Goal: Task Accomplishment & Management: Use online tool/utility

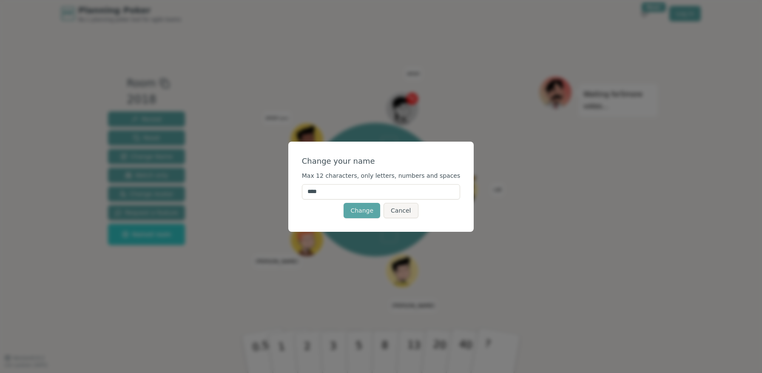
drag, startPoint x: 340, startPoint y: 192, endPoint x: 321, endPoint y: 187, distance: 19.4
click at [321, 187] on input "****" at bounding box center [381, 191] width 159 height 15
type input "*****"
click at [368, 211] on button "Change" at bounding box center [361, 210] width 37 height 15
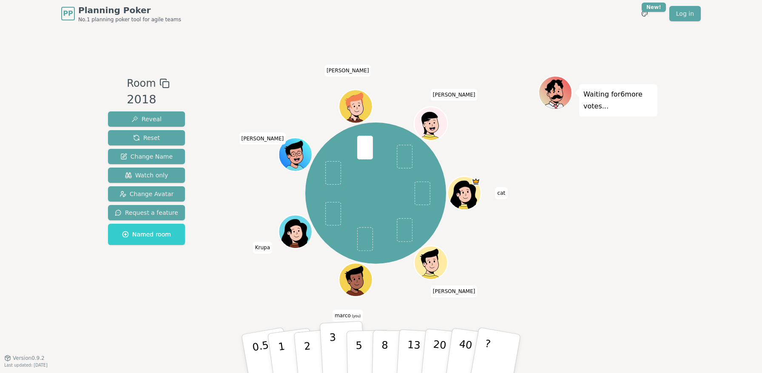
click at [333, 342] on p "3" at bounding box center [333, 354] width 9 height 46
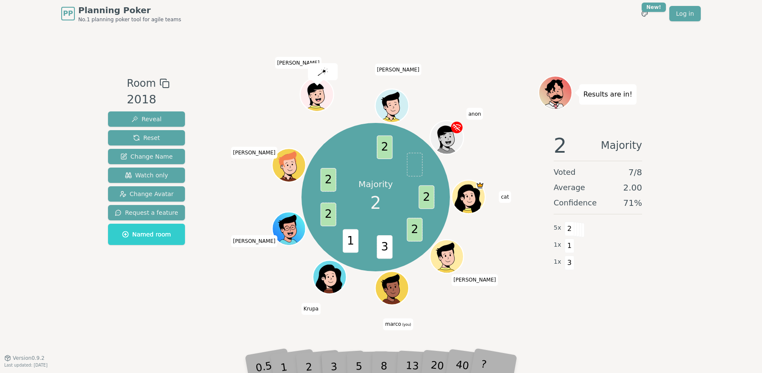
click at [212, 315] on div "Room 2018 Reveal Reset Change Name Watch only Change Avatar Request a feature N…" at bounding box center [381, 192] width 553 height 330
click at [312, 365] on div "2" at bounding box center [317, 353] width 28 height 32
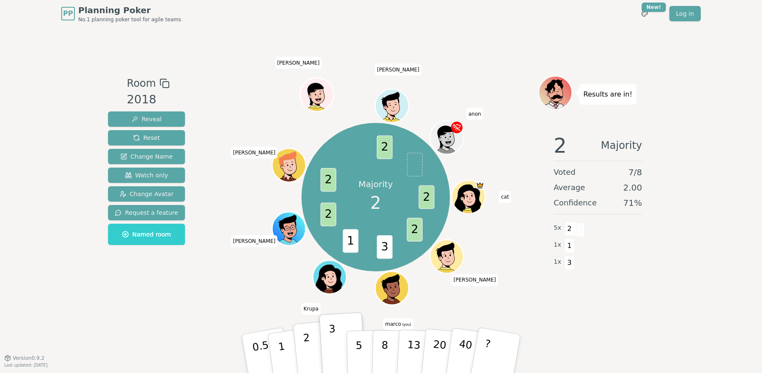
click at [306, 359] on p "2" at bounding box center [308, 355] width 11 height 46
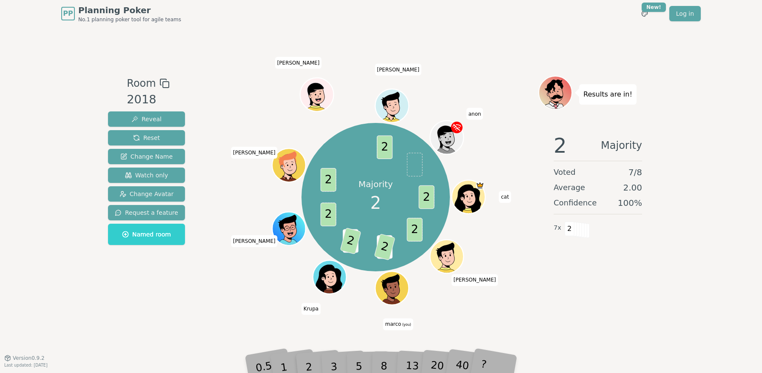
click at [507, 326] on div "Room 2018 Reveal Reset Change Name Watch only Change Avatar Request a feature N…" at bounding box center [381, 192] width 553 height 330
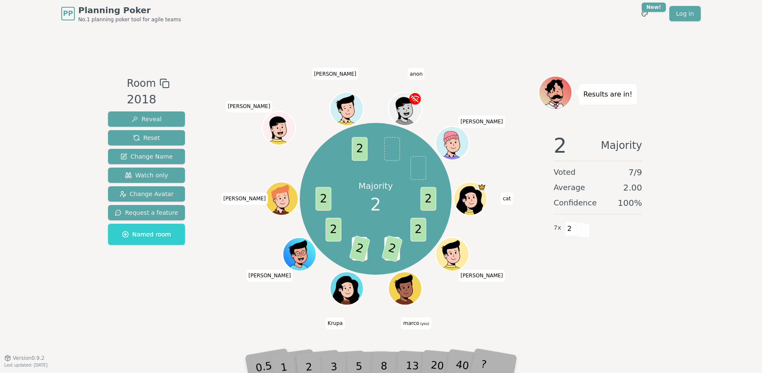
click at [173, 298] on div "Room 2018 Reveal Reset Change Name Watch only Change Avatar Request a feature N…" at bounding box center [147, 193] width 84 height 234
click at [169, 135] on button "Reset" at bounding box center [146, 137] width 77 height 15
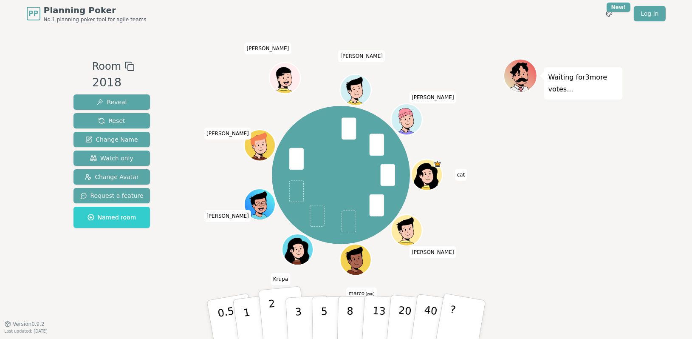
click at [270, 306] on p "2" at bounding box center [273, 321] width 11 height 46
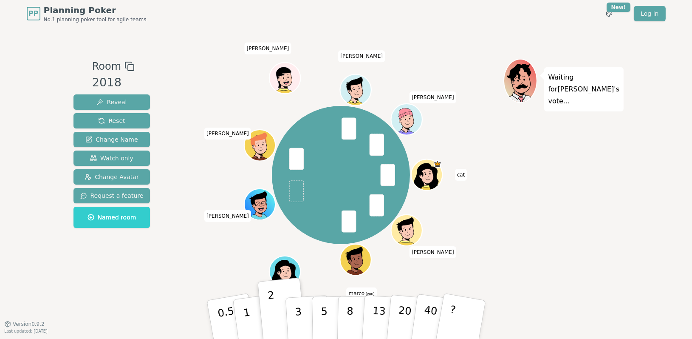
click at [193, 274] on div "cat [PERSON_NAME] (you) [PERSON_NAME] [PERSON_NAME] [PERSON_NAME]" at bounding box center [341, 175] width 325 height 202
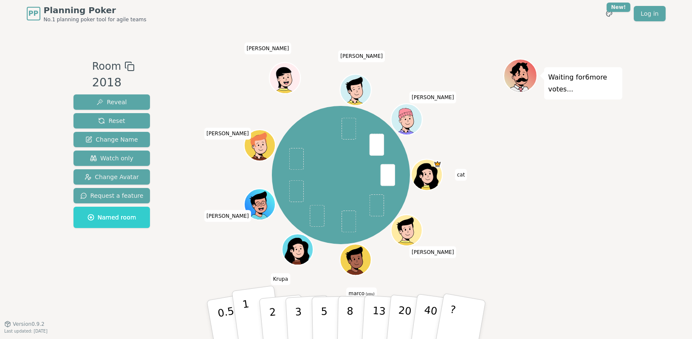
click at [252, 314] on button "1" at bounding box center [257, 319] width 51 height 69
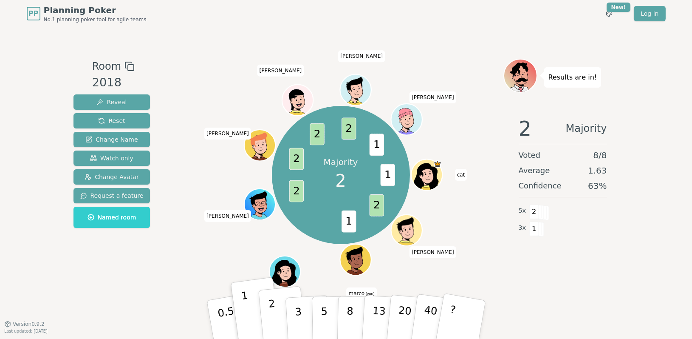
click at [279, 306] on button "2" at bounding box center [282, 320] width 48 height 68
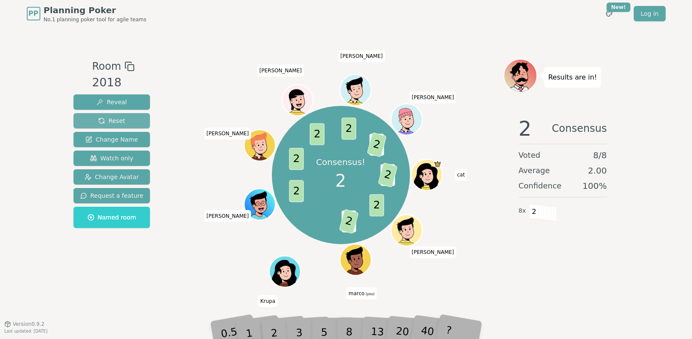
click at [120, 120] on span "Reset" at bounding box center [111, 120] width 27 height 9
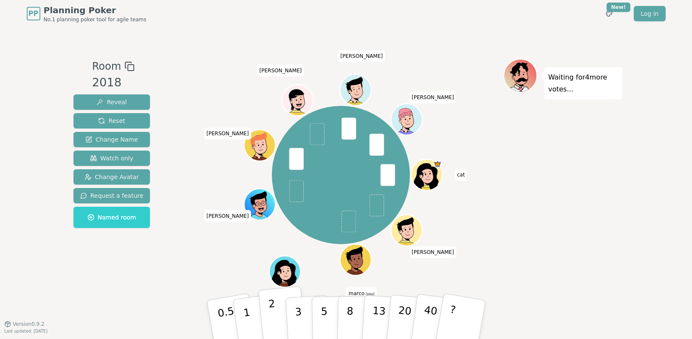
click at [272, 310] on p "2" at bounding box center [273, 321] width 11 height 46
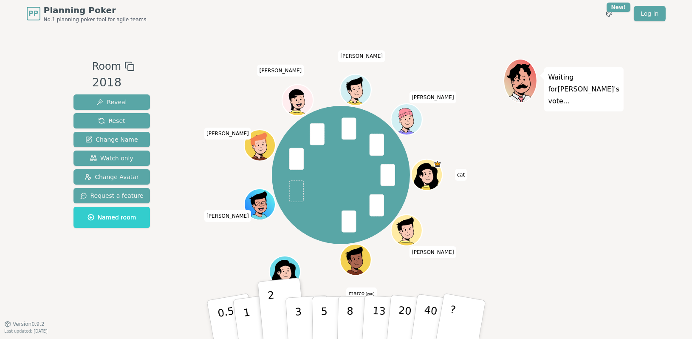
click at [458, 264] on div "cat [PERSON_NAME] (you) [PERSON_NAME] [PERSON_NAME] [PERSON_NAME]" at bounding box center [341, 175] width 325 height 202
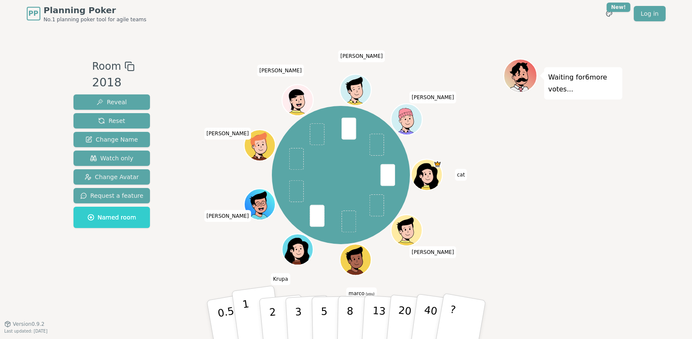
click at [251, 318] on button "1" at bounding box center [257, 319] width 51 height 69
click at [485, 256] on div "cat [PERSON_NAME] (you) [PERSON_NAME] [PERSON_NAME] [PERSON_NAME]" at bounding box center [341, 175] width 325 height 202
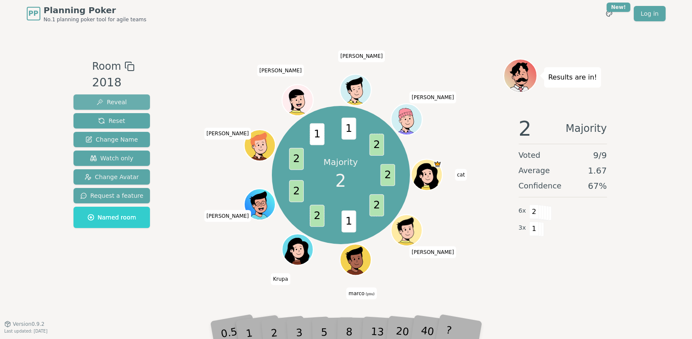
click at [131, 102] on button "Reveal" at bounding box center [112, 101] width 77 height 15
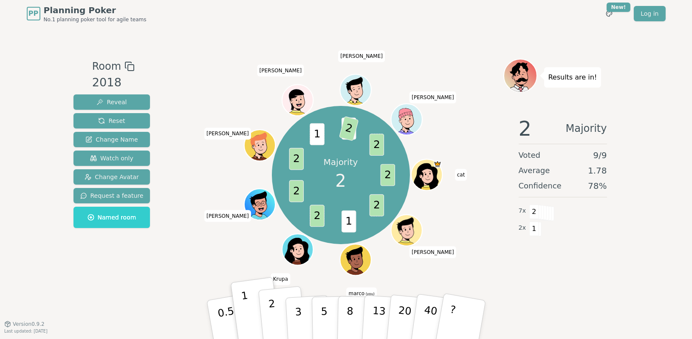
click at [266, 313] on button "2" at bounding box center [282, 320] width 48 height 68
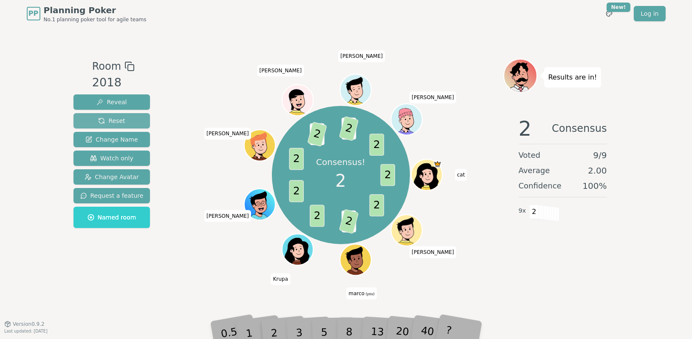
click at [117, 122] on span "Reset" at bounding box center [111, 120] width 27 height 9
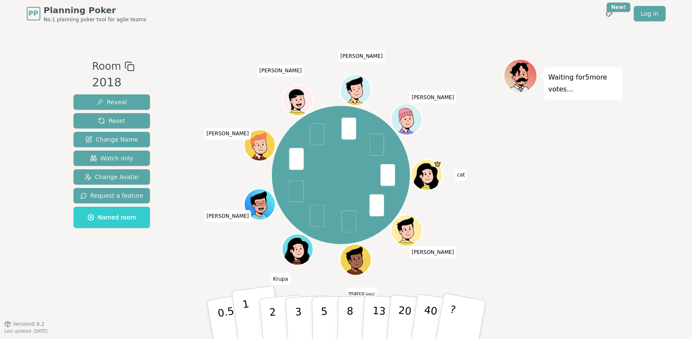
click at [251, 311] on button "1" at bounding box center [257, 319] width 51 height 69
click at [184, 266] on div "cat [PERSON_NAME] (you) [PERSON_NAME] [PERSON_NAME] [PERSON_NAME]" at bounding box center [341, 175] width 325 height 202
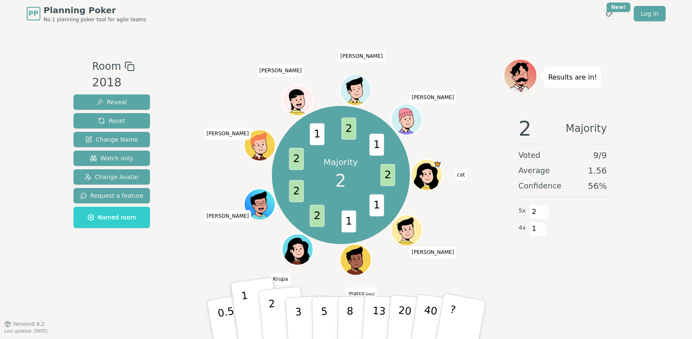
click at [279, 307] on button "2" at bounding box center [282, 320] width 48 height 68
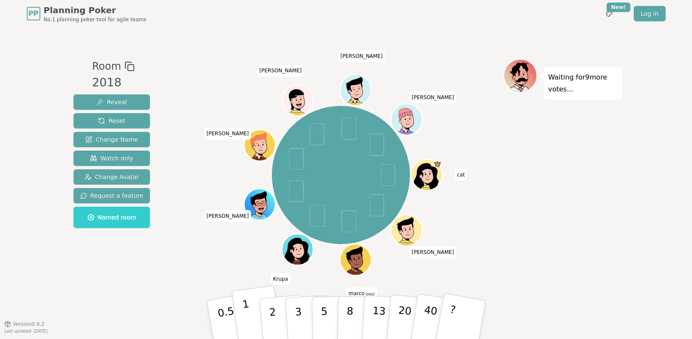
click at [265, 295] on button "1" at bounding box center [257, 319] width 51 height 69
click at [272, 308] on p "2" at bounding box center [273, 321] width 11 height 46
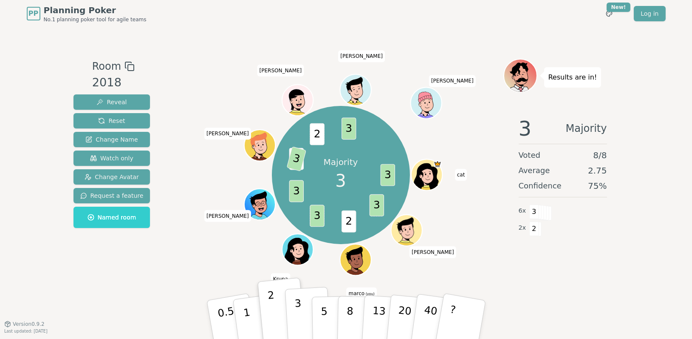
click at [297, 313] on p "3" at bounding box center [298, 320] width 9 height 46
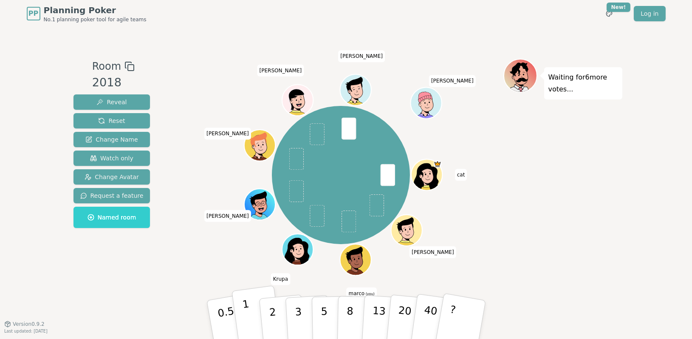
click at [254, 314] on button "1" at bounding box center [257, 319] width 51 height 69
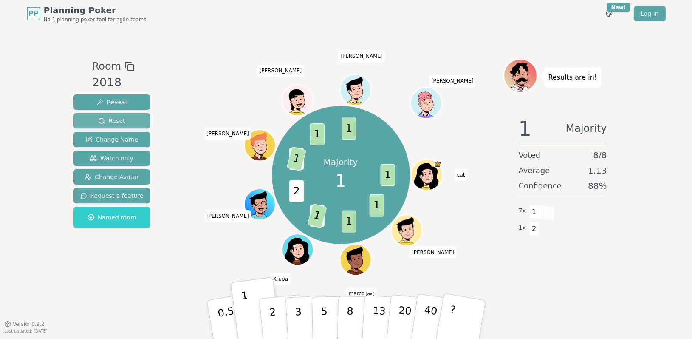
click at [98, 123] on span "Reset" at bounding box center [111, 120] width 27 height 9
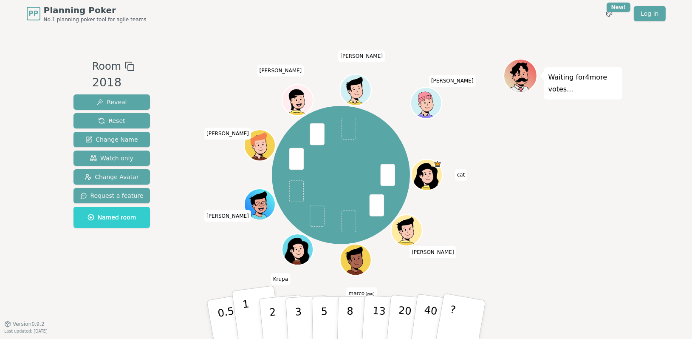
click at [251, 313] on button "1" at bounding box center [257, 319] width 51 height 69
click at [272, 312] on p "2" at bounding box center [273, 321] width 11 height 46
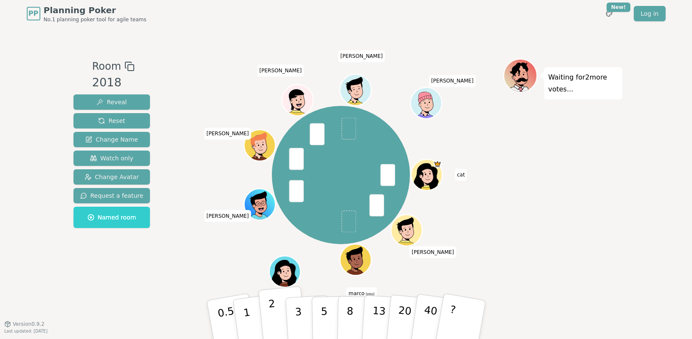
click at [272, 308] on p "2" at bounding box center [273, 321] width 11 height 46
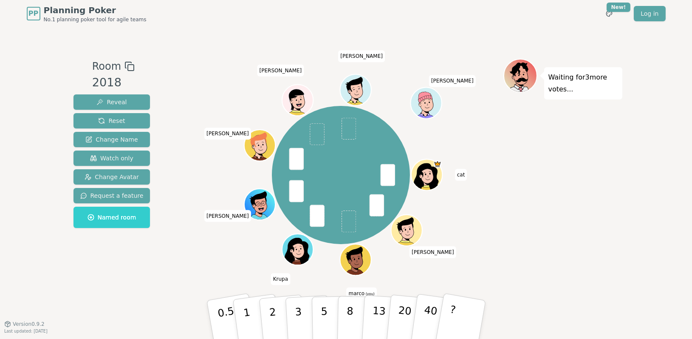
click at [516, 252] on div "Waiting for 3 more votes..." at bounding box center [563, 176] width 119 height 234
click at [279, 307] on button "2" at bounding box center [282, 320] width 48 height 68
click at [277, 312] on button "2" at bounding box center [282, 320] width 48 height 68
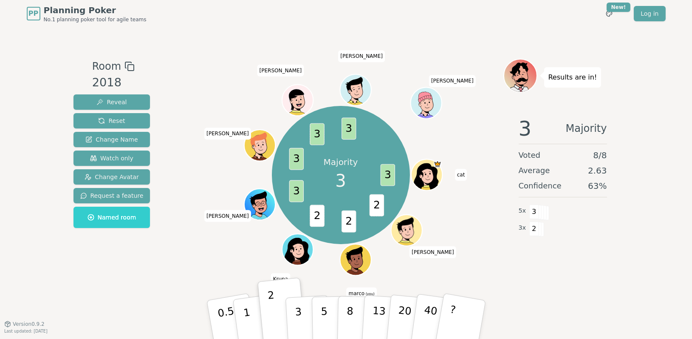
click at [299, 328] on p "3" at bounding box center [299, 329] width 9 height 46
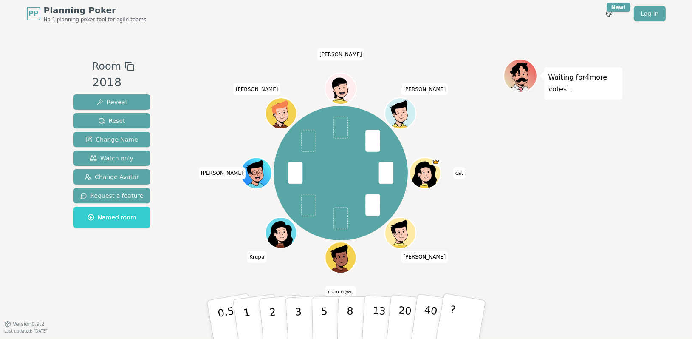
click at [158, 242] on div "Room 2018 Reveal Reset Change Name Watch only Change Avatar Request a feature N…" at bounding box center [346, 176] width 553 height 234
click at [265, 312] on button "2" at bounding box center [282, 320] width 48 height 68
